Goal: Navigation & Orientation: Find specific page/section

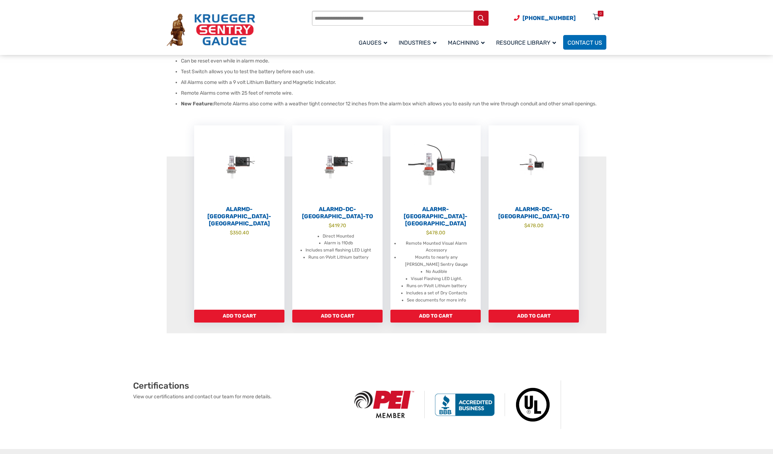
scroll to position [143, 0]
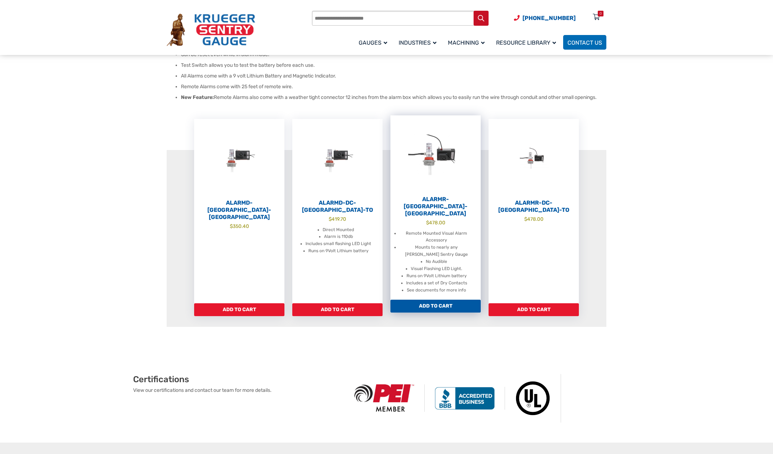
click at [436, 230] on li "Remote Mounted Visual Alarm Accessory" at bounding box center [436, 237] width 74 height 14
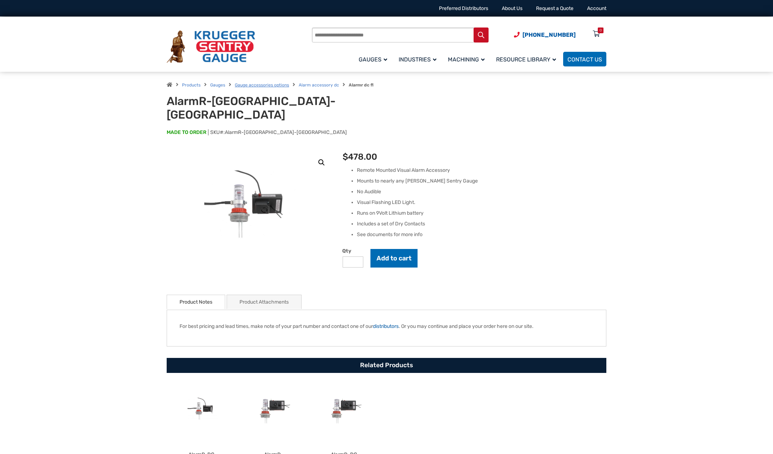
click at [276, 85] on link "Gauge accessories options" at bounding box center [262, 84] width 54 height 5
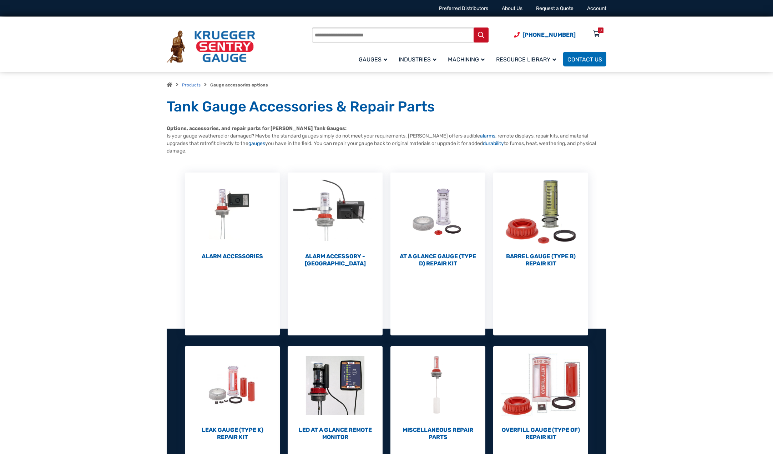
click at [480, 136] on link "alarms" at bounding box center [487, 136] width 15 height 6
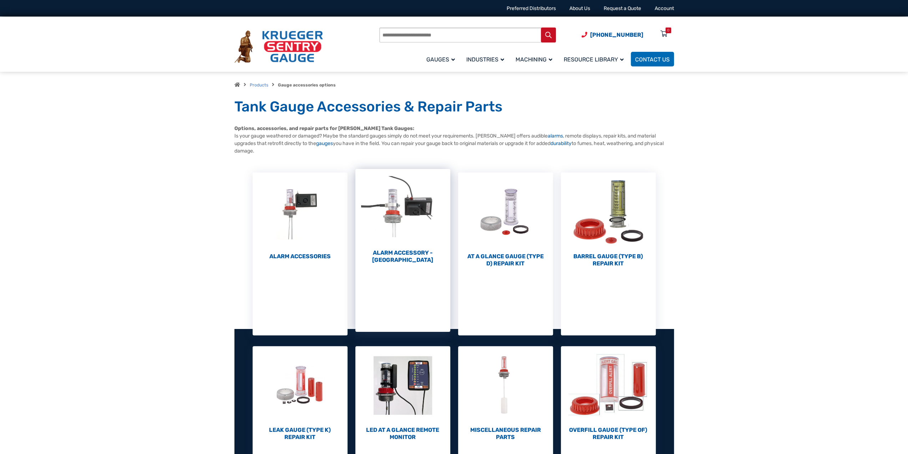
click at [402, 271] on li "Alarm Accessory - DC (4)" at bounding box center [402, 250] width 95 height 163
click at [402, 253] on h2 "Alarm Accessory - DC (4)" at bounding box center [402, 256] width 95 height 14
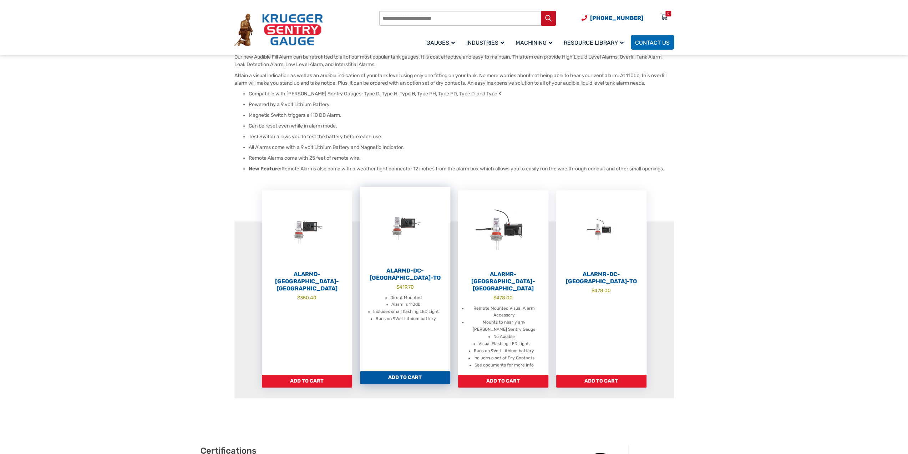
scroll to position [107, 0]
